Goal: Browse casually

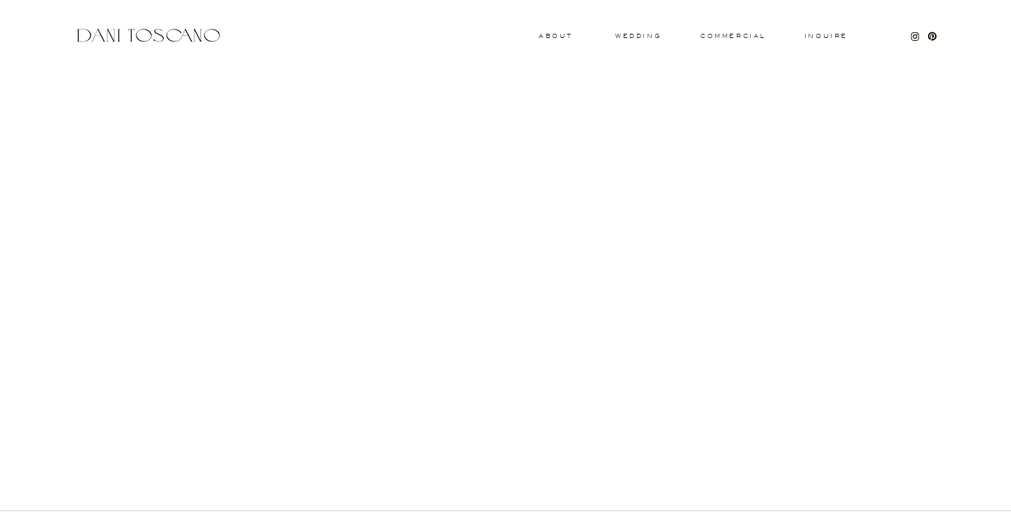
scroll to position [1432, 0]
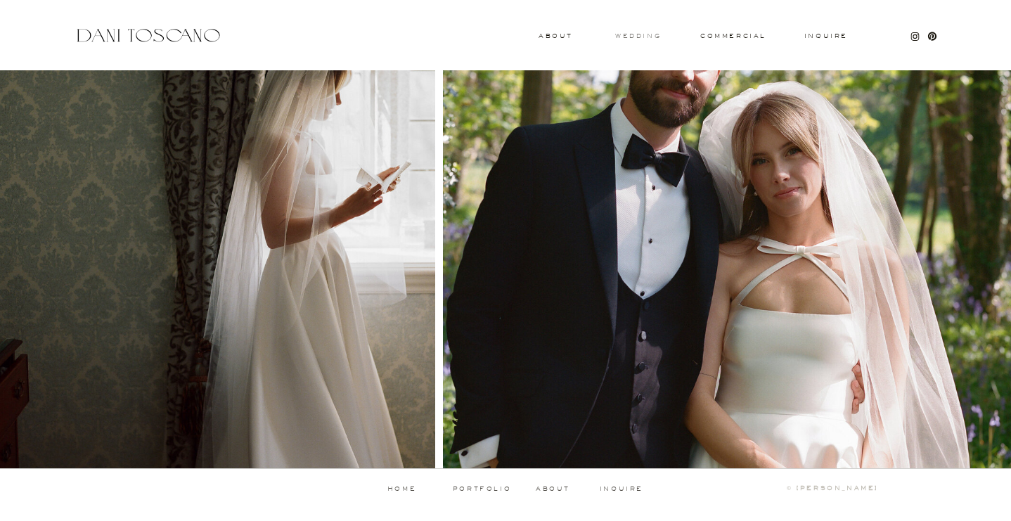
click at [630, 38] on h3 "wedding" at bounding box center [638, 35] width 46 height 5
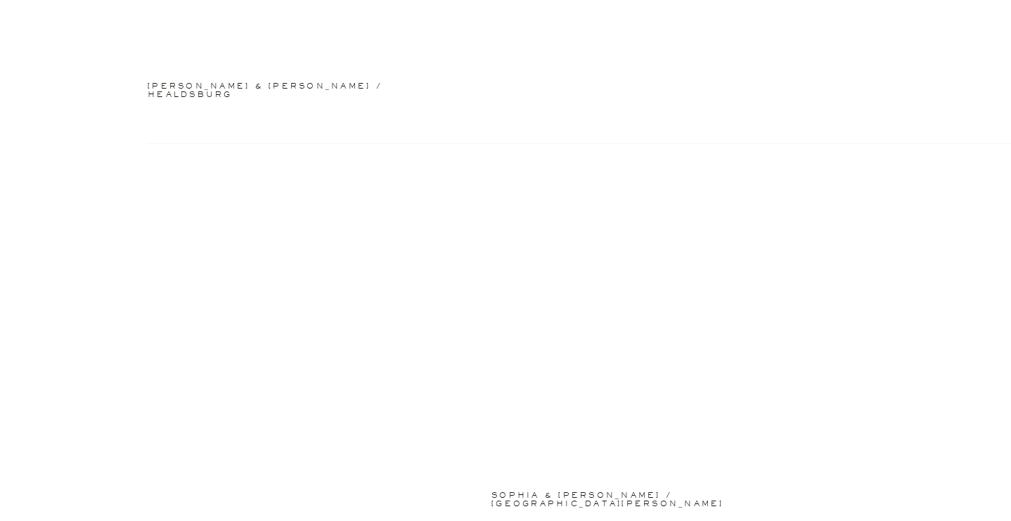
scroll to position [2523, 0]
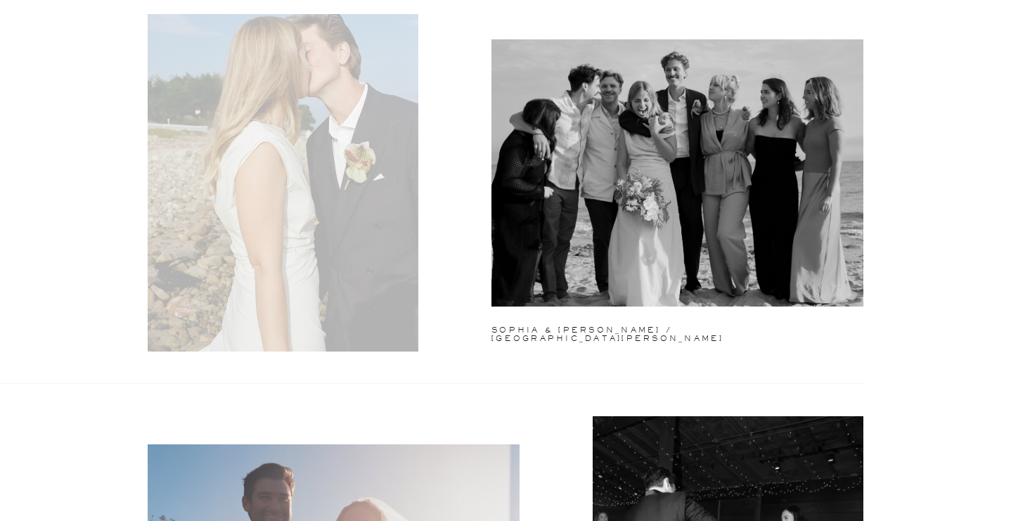
click at [316, 183] on div at bounding box center [283, 181] width 271 height 340
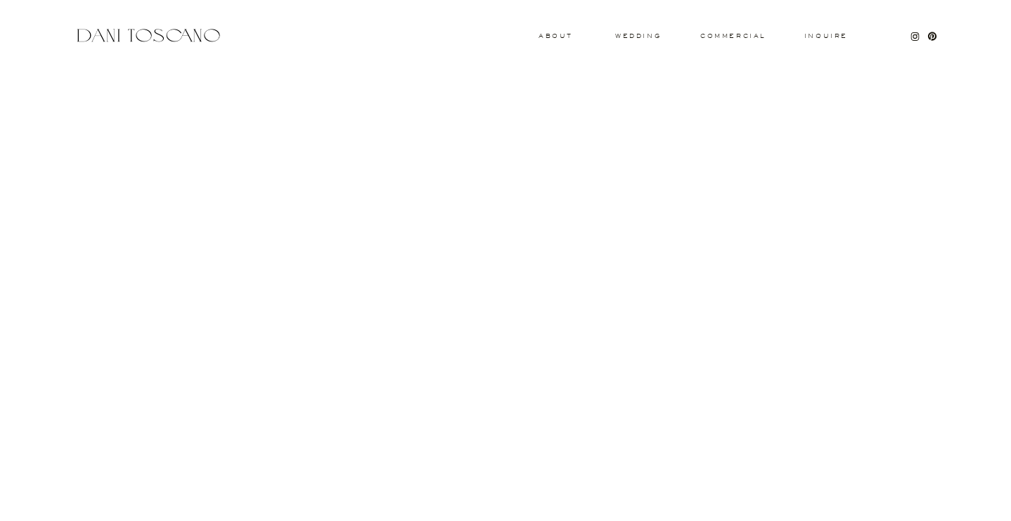
scroll to position [4560, 0]
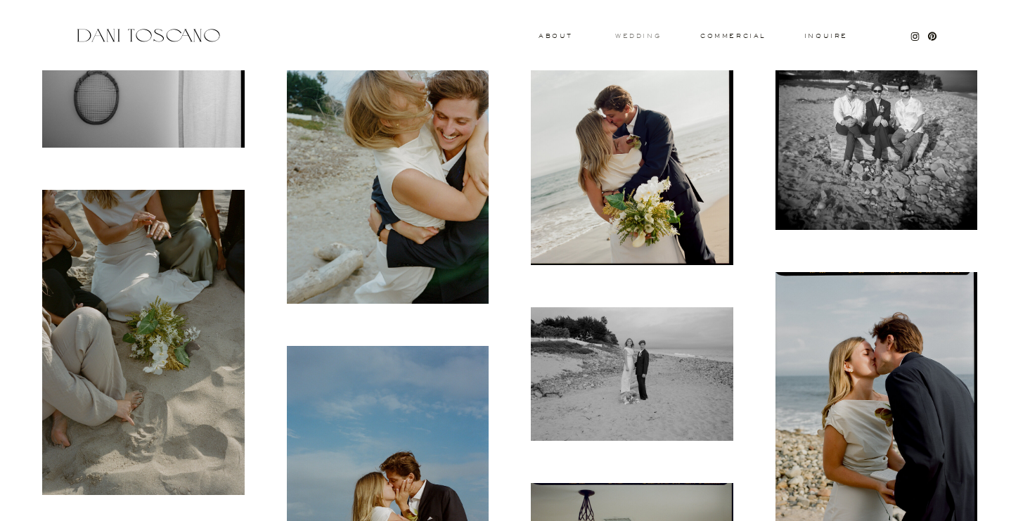
click at [630, 37] on h3 "wedding" at bounding box center [638, 35] width 46 height 5
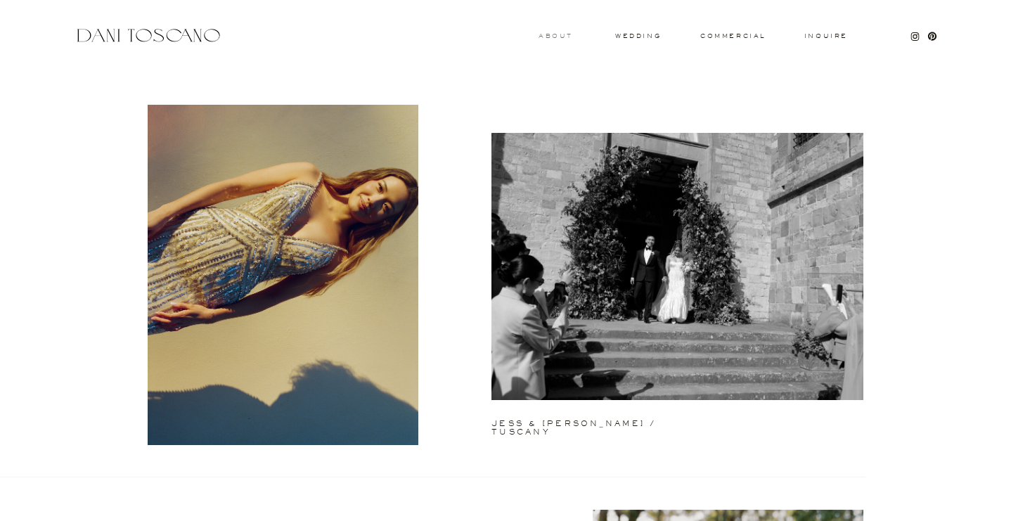
click at [560, 38] on h3 "About" at bounding box center [553, 35] width 31 height 5
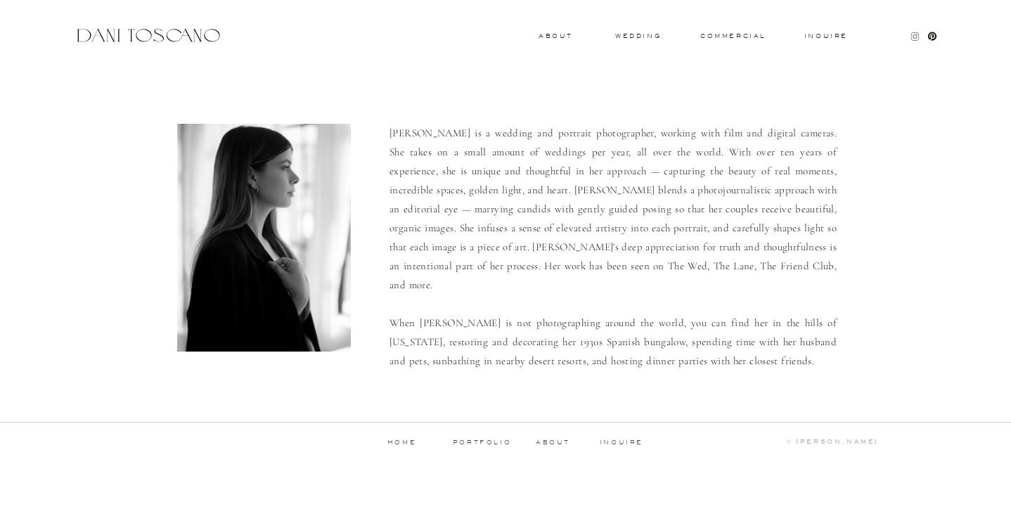
click at [911, 37] on icon at bounding box center [915, 36] width 8 height 8
click at [736, 35] on h3 "commercial" at bounding box center [732, 36] width 65 height 6
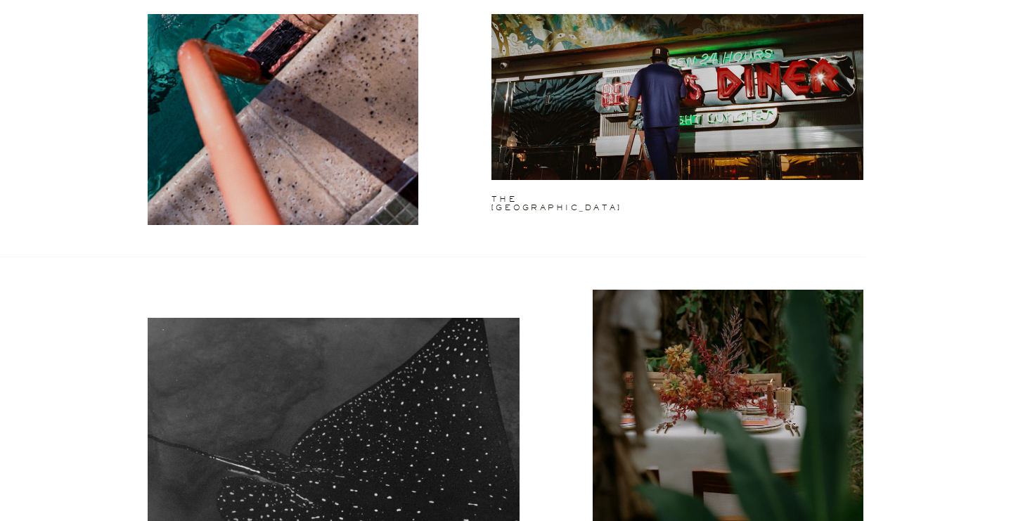
scroll to position [2034, 0]
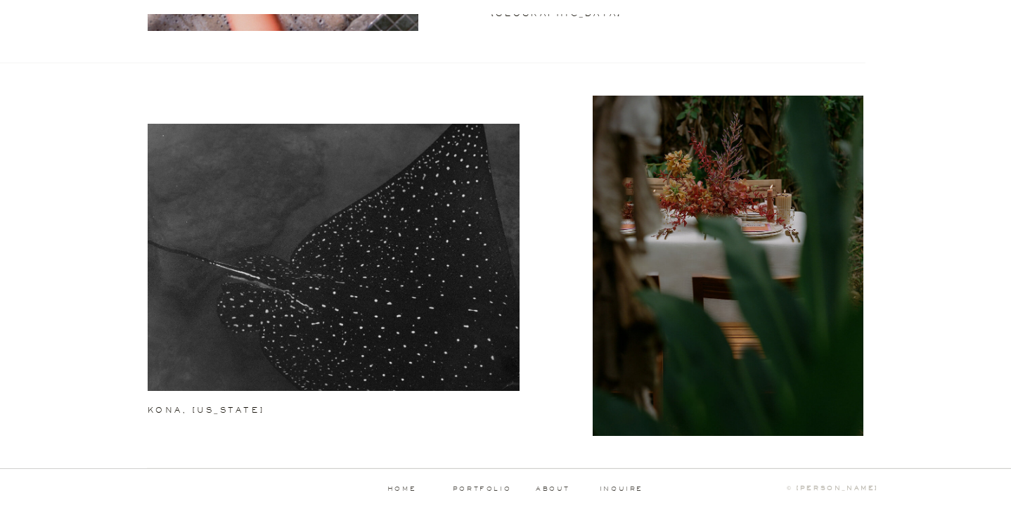
click at [546, 486] on p "about" at bounding box center [555, 489] width 39 height 6
click at [490, 490] on p "portfolio" at bounding box center [482, 489] width 70 height 6
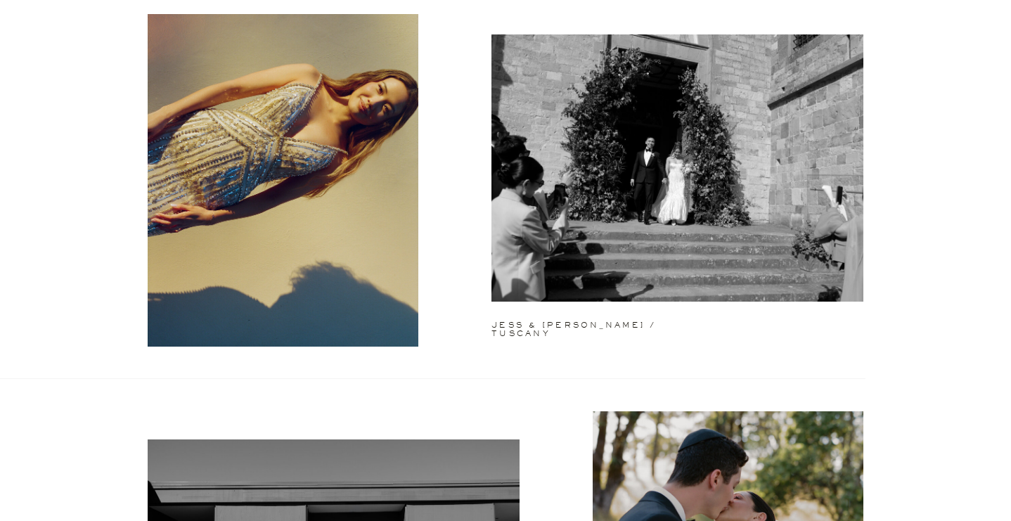
scroll to position [121, 0]
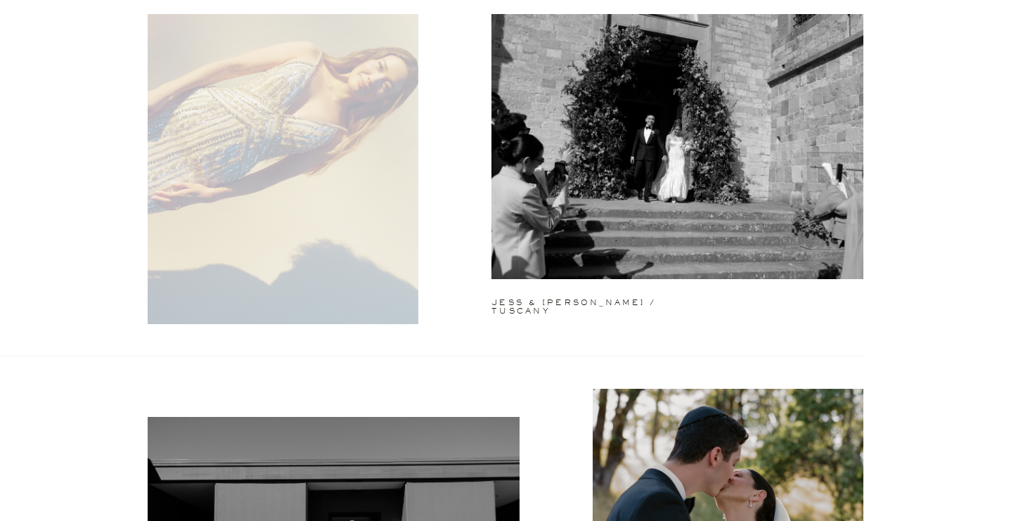
click at [322, 82] on div at bounding box center [283, 154] width 271 height 340
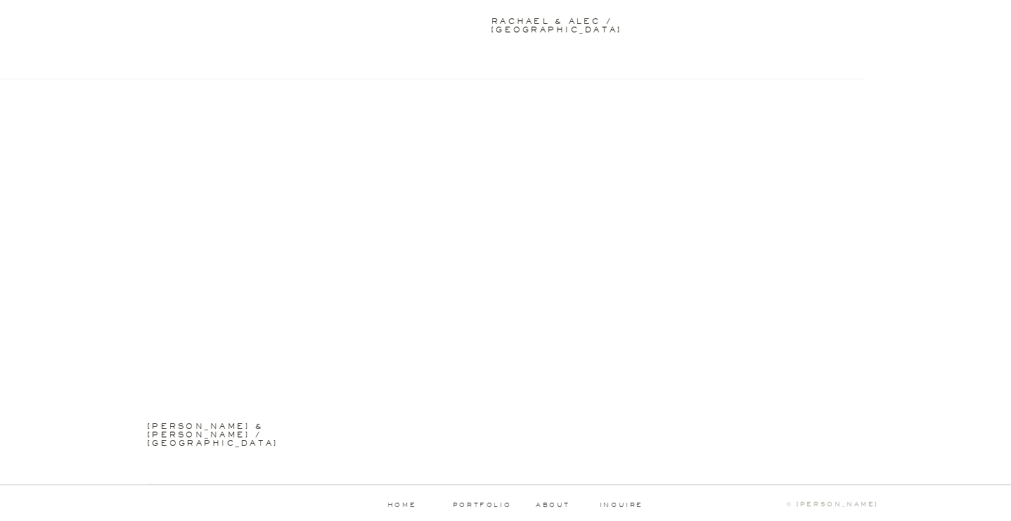
scroll to position [3653, 0]
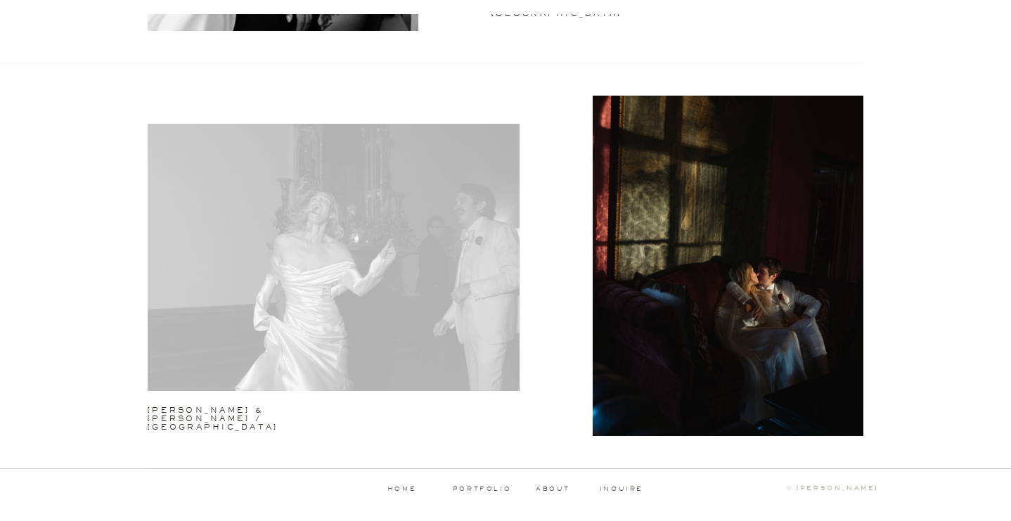
click at [401, 292] on div at bounding box center [334, 257] width 372 height 267
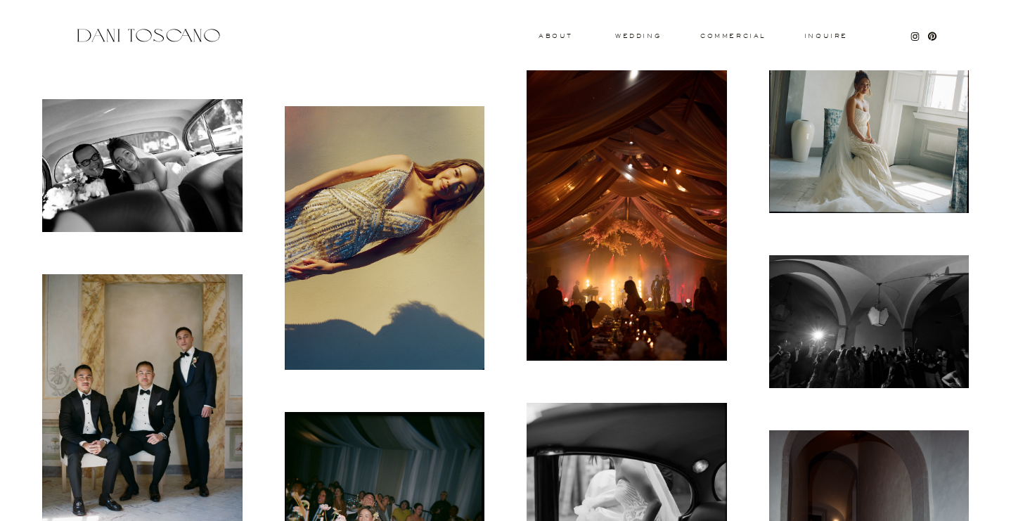
scroll to position [747, 0]
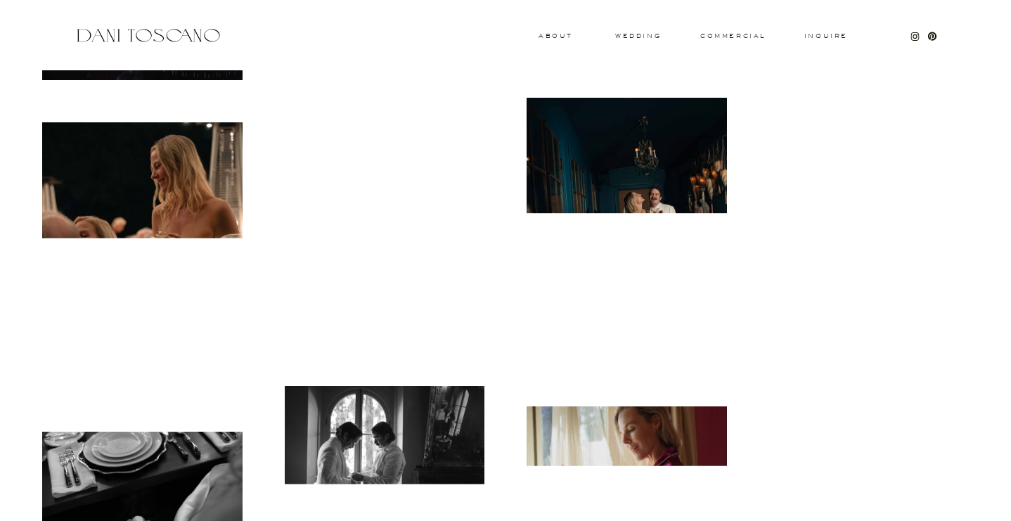
scroll to position [6525, 0]
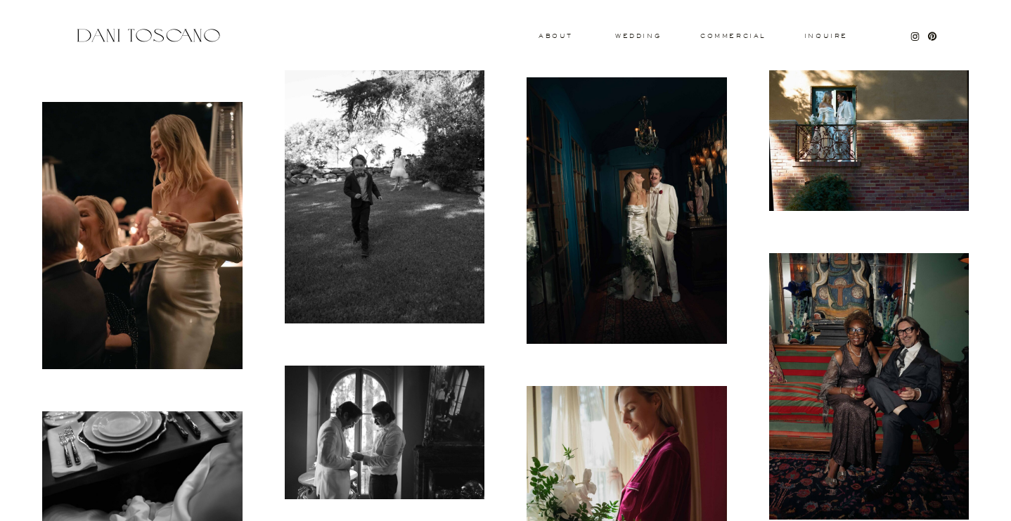
click at [637, 224] on img at bounding box center [627, 210] width 200 height 266
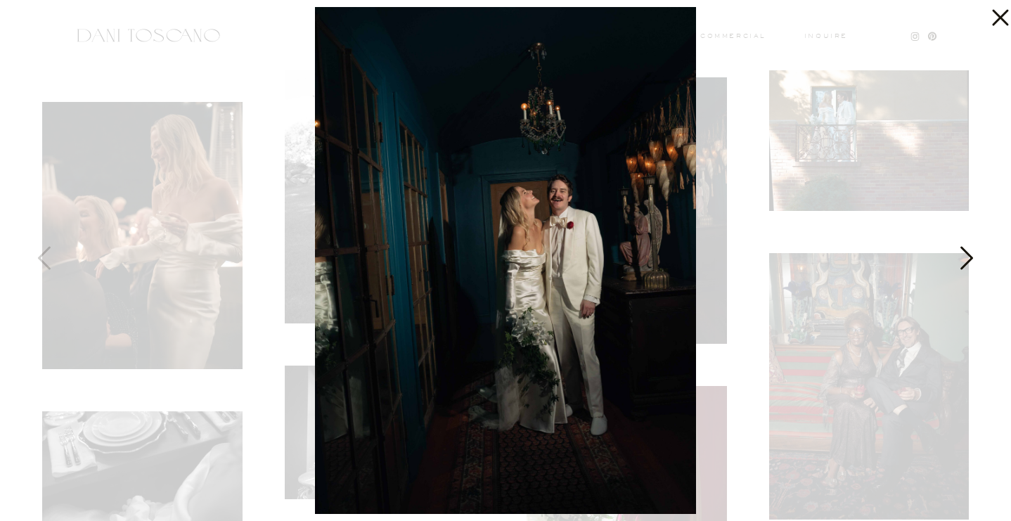
click at [962, 259] on icon at bounding box center [965, 261] width 35 height 42
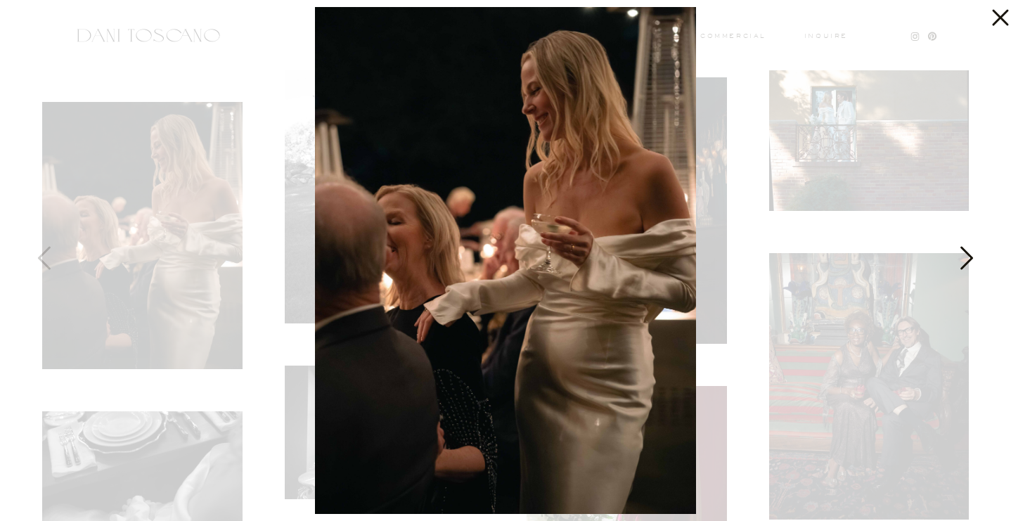
click at [962, 259] on icon at bounding box center [965, 261] width 35 height 42
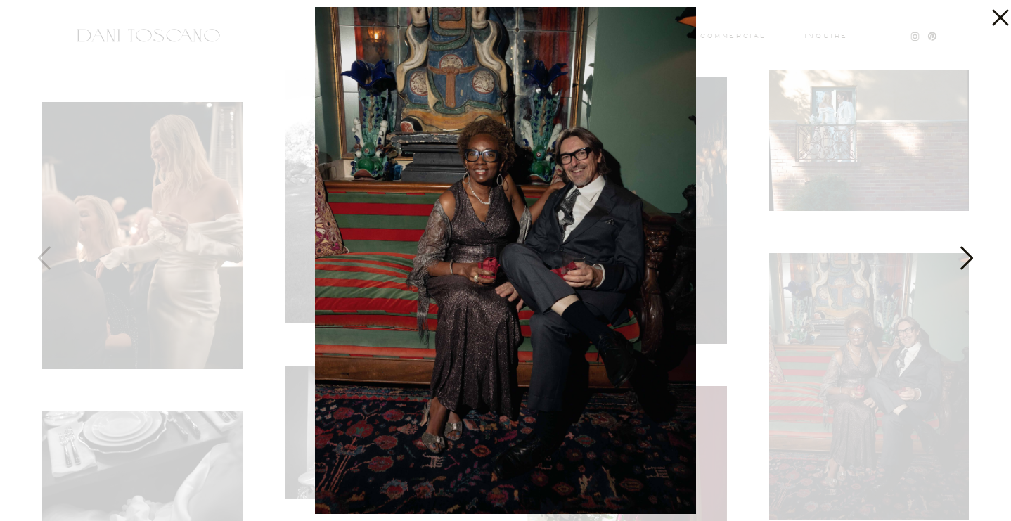
click at [962, 259] on icon at bounding box center [965, 261] width 35 height 42
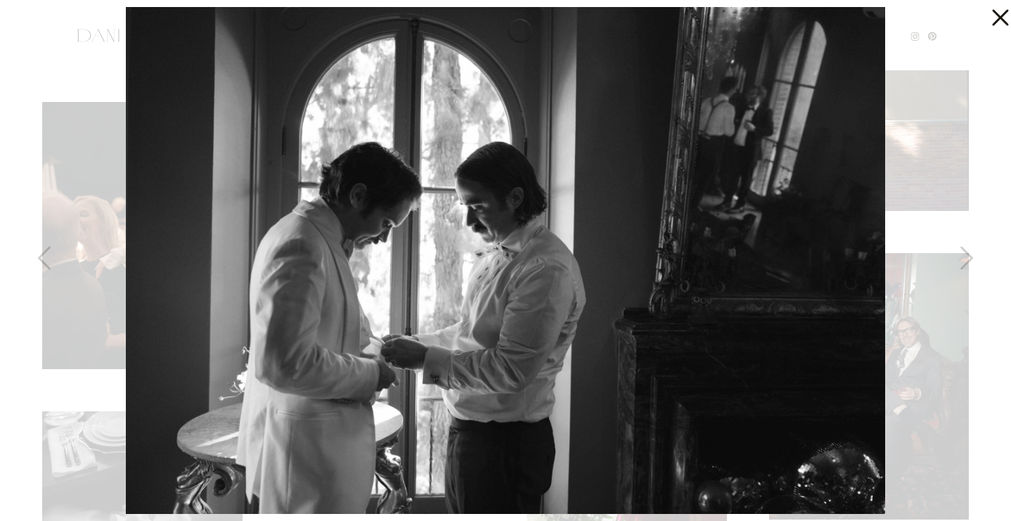
click at [998, 20] on icon at bounding box center [997, 14] width 28 height 28
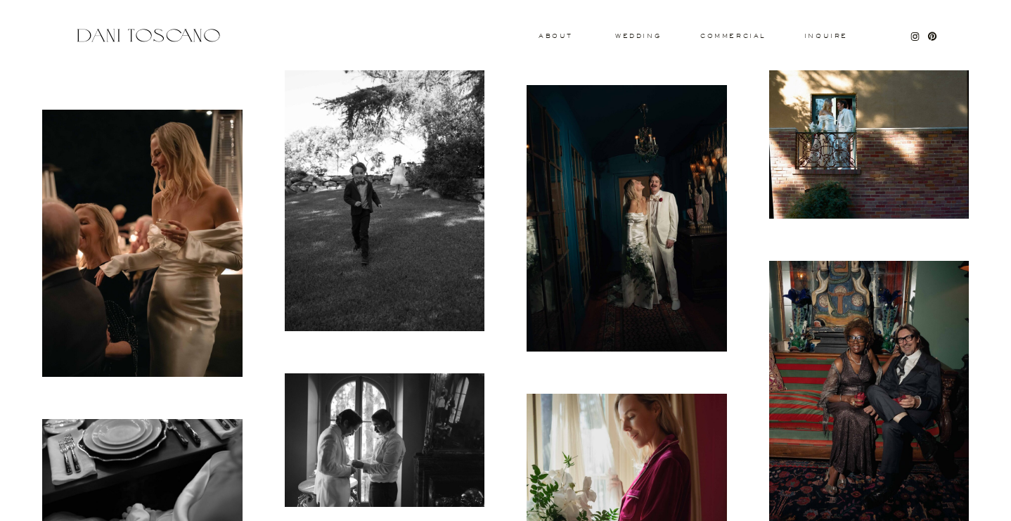
scroll to position [6515, 0]
